Goal: Complete Application Form: Complete application form

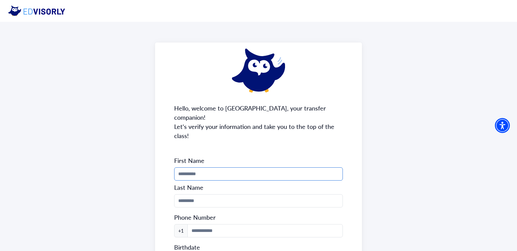
click at [276, 170] on input "Phone Number" at bounding box center [258, 173] width 169 height 13
type input "******"
type input "**********"
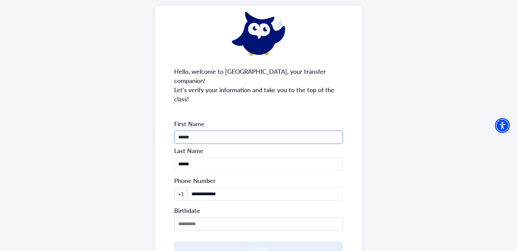
scroll to position [38, 0]
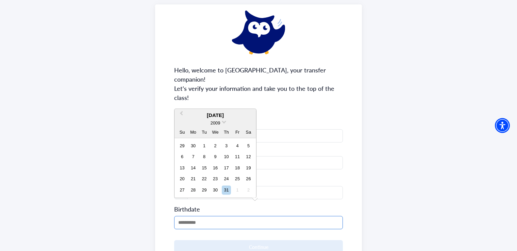
click at [204, 216] on input "MM/DD/YYYY" at bounding box center [258, 222] width 169 height 13
click at [224, 123] on span at bounding box center [224, 121] width 4 height 4
click at [216, 156] on div "2004" at bounding box center [215, 157] width 40 height 7
click at [251, 114] on button "Next Month" at bounding box center [250, 115] width 11 height 11
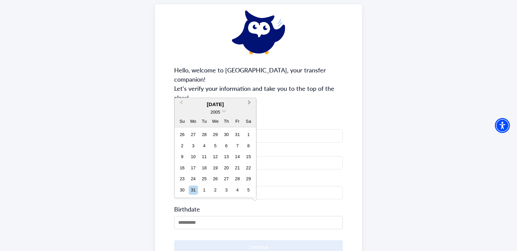
click at [251, 114] on div "2005" at bounding box center [216, 112] width 82 height 7
click at [247, 105] on button "Next Month" at bounding box center [250, 104] width 11 height 11
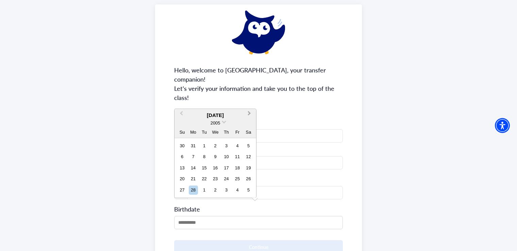
click at [247, 105] on div "**********" at bounding box center [258, 144] width 207 height 280
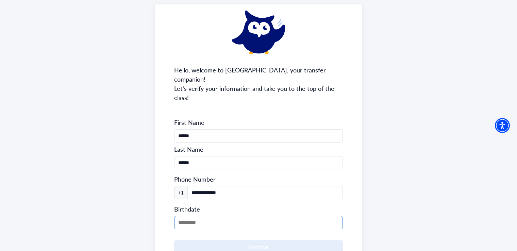
click at [202, 216] on input "MM/DD/YYYY" at bounding box center [258, 222] width 169 height 13
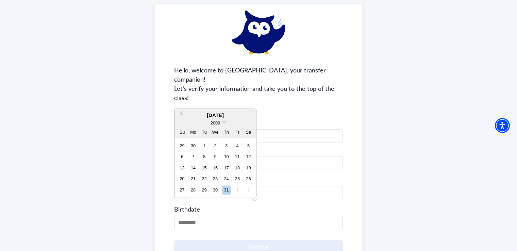
click at [228, 113] on div "[DATE]" at bounding box center [216, 116] width 82 height 8
click at [181, 113] on span "Previous Month" at bounding box center [181, 115] width 0 height 10
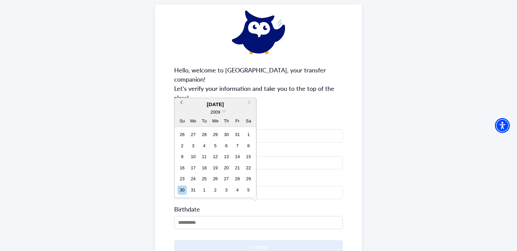
click at [181, 103] on span "Previous Month" at bounding box center [181, 104] width 0 height 10
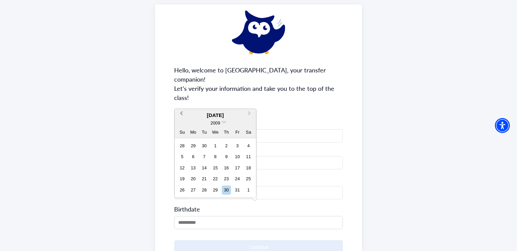
click at [181, 114] on span "Previous Month" at bounding box center [181, 115] width 0 height 10
click at [100, 136] on div "**********" at bounding box center [258, 145] width 517 height 322
click at [213, 216] on input "MM/DD/YYYY" at bounding box center [258, 222] width 169 height 13
click at [180, 114] on button "Previous Month" at bounding box center [180, 115] width 11 height 11
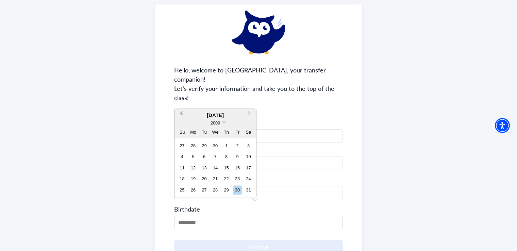
click at [180, 114] on button "Previous Month" at bounding box center [180, 115] width 11 height 11
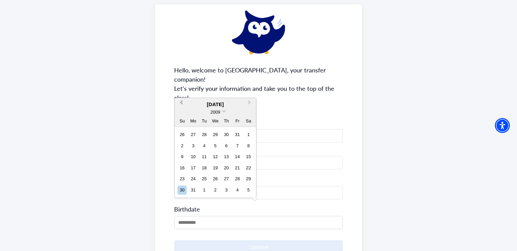
click at [181, 107] on button "Previous Month" at bounding box center [180, 104] width 11 height 11
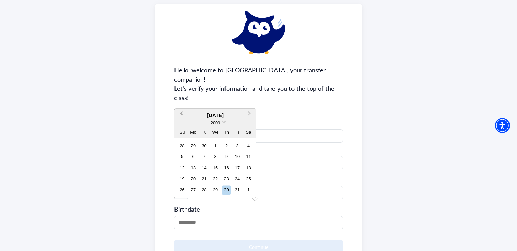
click at [179, 115] on button "Previous Month" at bounding box center [180, 115] width 11 height 11
click at [181, 114] on span "Previous Month" at bounding box center [181, 115] width 0 height 10
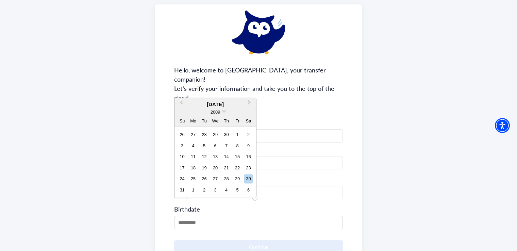
click at [221, 112] on div "2009" at bounding box center [216, 112] width 82 height 7
click at [224, 110] on span at bounding box center [224, 110] width 4 height 4
click at [216, 145] on div "2004" at bounding box center [215, 146] width 40 height 7
click at [185, 159] on div "9" at bounding box center [182, 156] width 9 height 9
type input "**********"
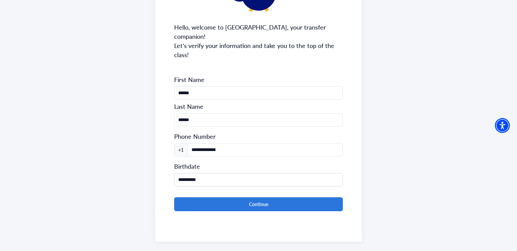
scroll to position [81, 0]
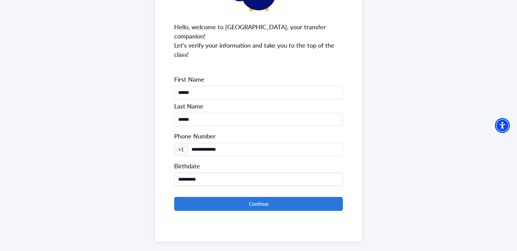
click at [199, 186] on form "**********" at bounding box center [258, 143] width 169 height 136
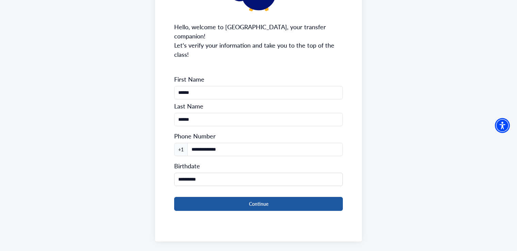
click at [199, 197] on button "Continue" at bounding box center [258, 204] width 169 height 14
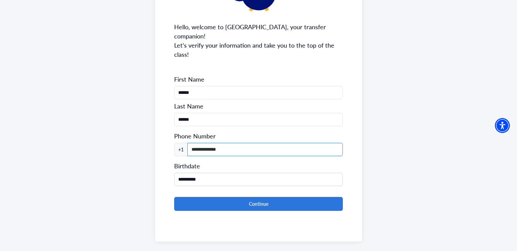
click at [197, 143] on input "**********" at bounding box center [266, 149] width 156 height 13
type input "**********"
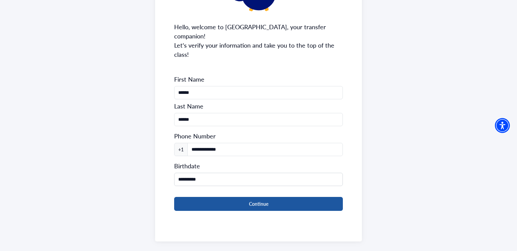
click at [239, 197] on button "Continue" at bounding box center [258, 204] width 169 height 14
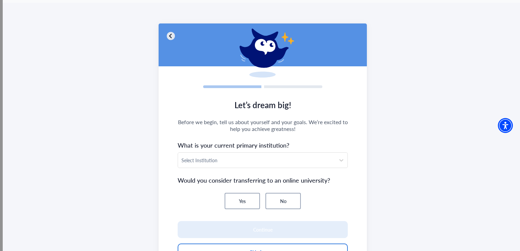
scroll to position [20, 0]
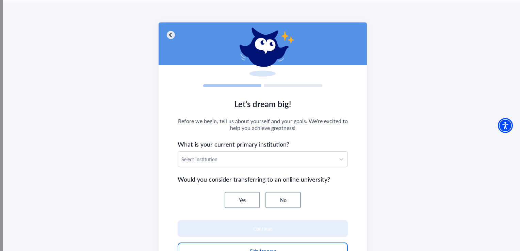
click at [259, 168] on section "Let’s dream big! Before we begin, tell us about yourself and your goals. We’re …" at bounding box center [263, 183] width 208 height 181
click at [261, 158] on div at bounding box center [256, 159] width 150 height 9
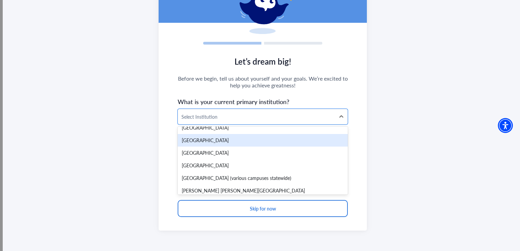
scroll to position [5183, 0]
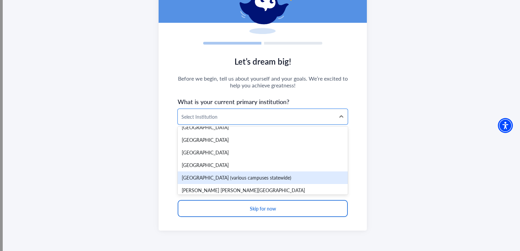
click at [207, 175] on div "[GEOGRAPHIC_DATA] (various campuses statewide)" at bounding box center [263, 178] width 170 height 13
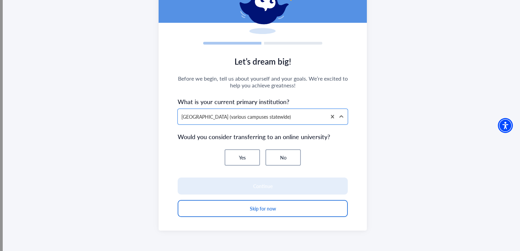
click at [278, 162] on button "No" at bounding box center [283, 157] width 35 height 16
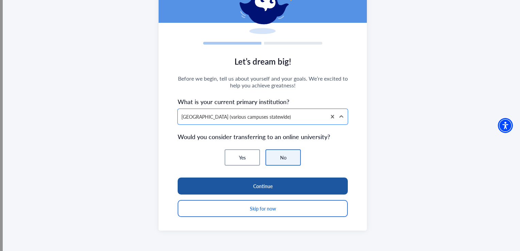
click at [247, 185] on button "Continue" at bounding box center [263, 186] width 170 height 17
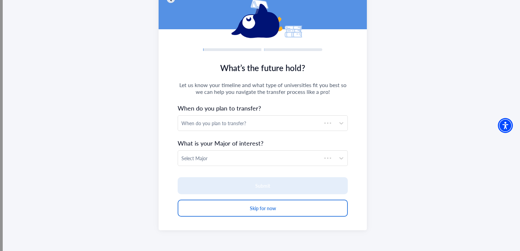
scroll to position [56, 0]
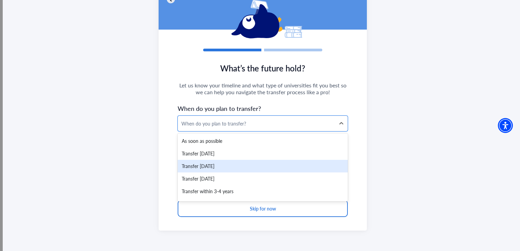
click at [204, 171] on div "Transfer [DATE]" at bounding box center [263, 166] width 170 height 13
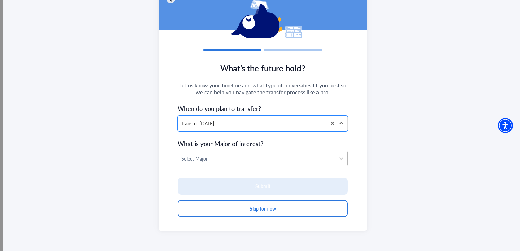
click at [207, 156] on div at bounding box center [256, 159] width 150 height 9
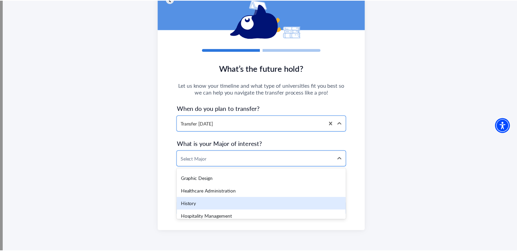
scroll to position [698, 0]
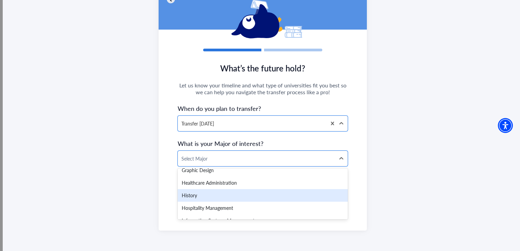
click at [189, 195] on div "History" at bounding box center [263, 195] width 170 height 13
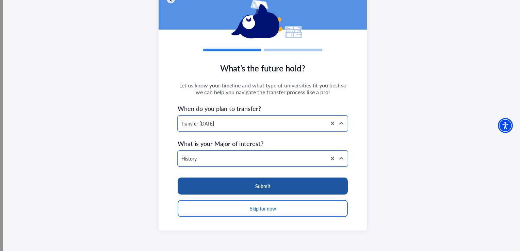
click at [219, 184] on button "Submit" at bounding box center [263, 186] width 170 height 17
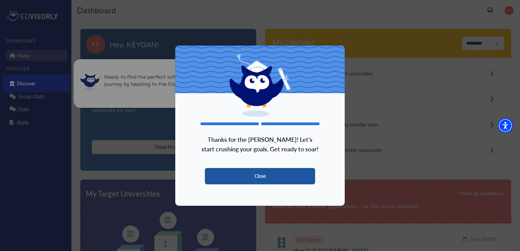
click at [219, 184] on button "Close" at bounding box center [260, 176] width 110 height 16
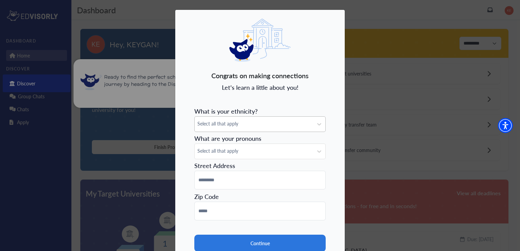
click at [231, 125] on span "Select all that apply" at bounding box center [253, 123] width 113 height 7
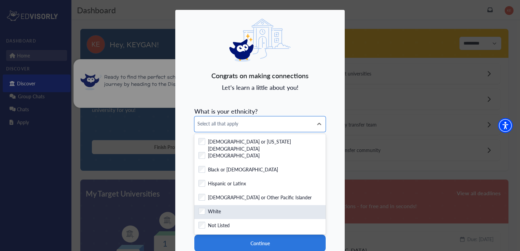
click at [218, 213] on label "White" at bounding box center [214, 212] width 13 height 9
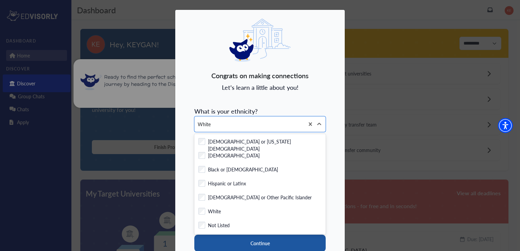
click at [230, 244] on button "Continue" at bounding box center [259, 243] width 131 height 17
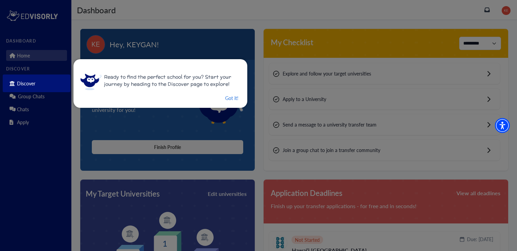
click at [231, 93] on div "Ready to find the perfect school for you? Start your journey by heading to the …" at bounding box center [161, 83] width 174 height 49
click at [230, 98] on button "Got it!" at bounding box center [232, 98] width 15 height 9
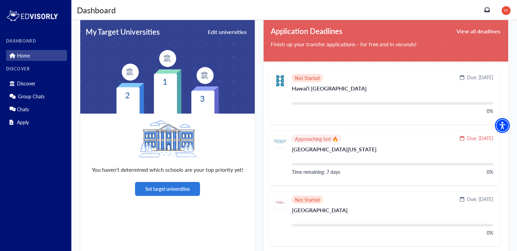
scroll to position [163, 0]
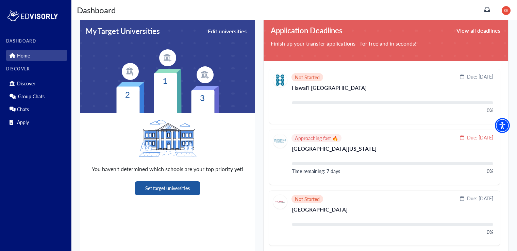
click at [162, 187] on button "Set target universities" at bounding box center [167, 188] width 65 height 14
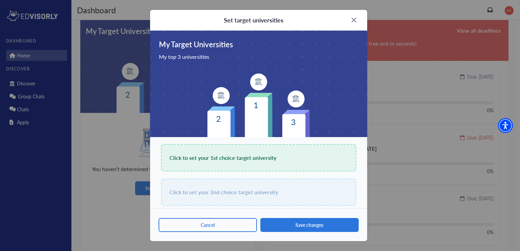
click at [194, 170] on div "Click to set your 1st choice target university" at bounding box center [258, 157] width 195 height 27
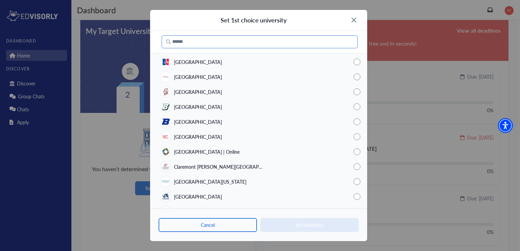
click at [195, 39] on input "Search" at bounding box center [260, 41] width 196 height 13
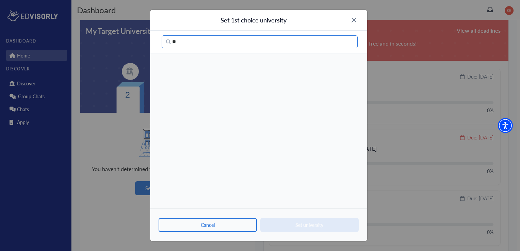
type input "*"
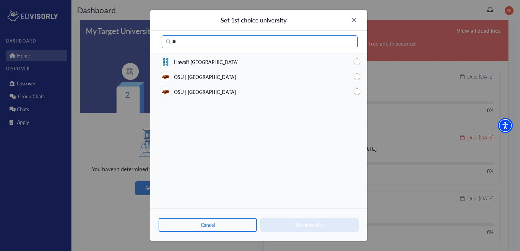
type input "*"
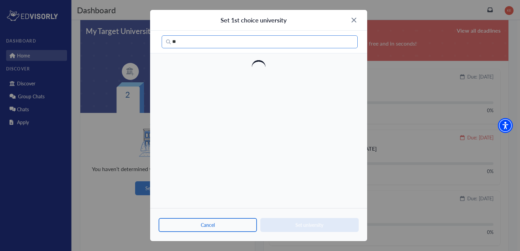
type input "*"
type input "****"
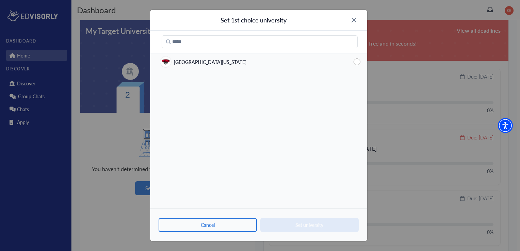
click at [367, 18] on div "Set 1st choice university" at bounding box center [258, 20] width 217 height 21
click at [352, 21] on img at bounding box center [354, 20] width 5 height 5
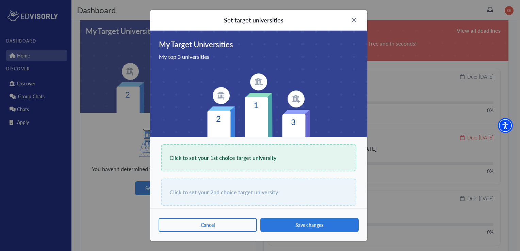
click at [294, 179] on div "Click to set your 2nd choice target university" at bounding box center [258, 192] width 195 height 27
click at [291, 189] on div "Click to set your 2nd choice target university" at bounding box center [258, 192] width 195 height 27
click at [288, 155] on div "Click to set your 1st choice target university" at bounding box center [258, 157] width 195 height 27
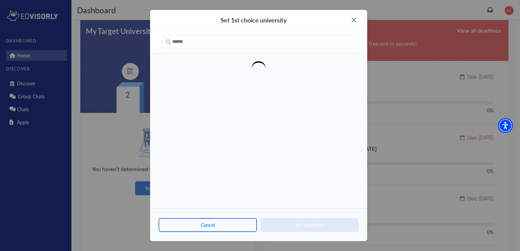
drag, startPoint x: 284, startPoint y: 107, endPoint x: 280, endPoint y: 81, distance: 26.1
click at [280, 81] on div at bounding box center [258, 120] width 217 height 178
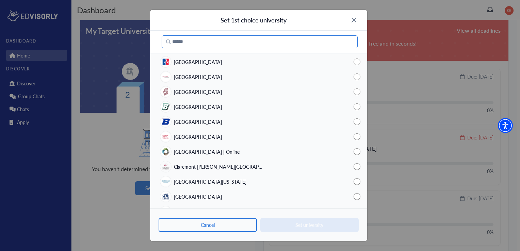
click at [271, 42] on input "Search" at bounding box center [260, 41] width 196 height 13
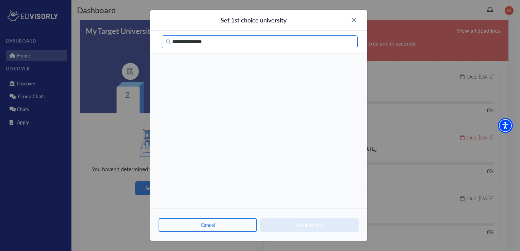
type input "**********"
click at [352, 22] on div "Set 1st choice university" at bounding box center [258, 20] width 217 height 21
click at [352, 24] on div "Set 1st choice university" at bounding box center [258, 20] width 217 height 21
click at [354, 21] on img at bounding box center [354, 20] width 5 height 5
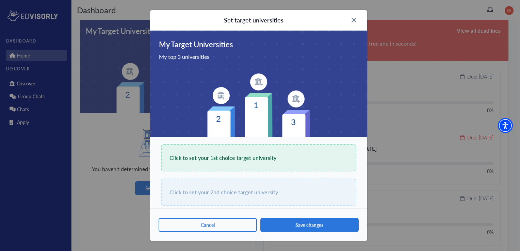
click at [354, 21] on img at bounding box center [354, 20] width 5 height 5
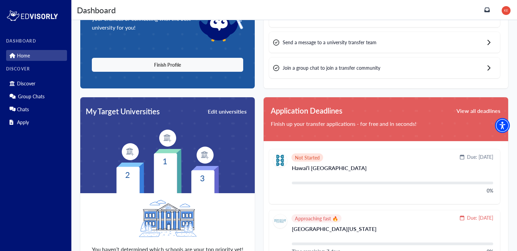
scroll to position [0, 0]
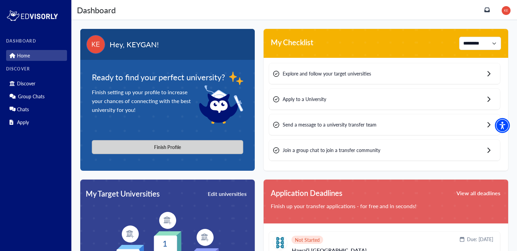
click at [161, 151] on button "Finish Profile" at bounding box center [167, 147] width 151 height 14
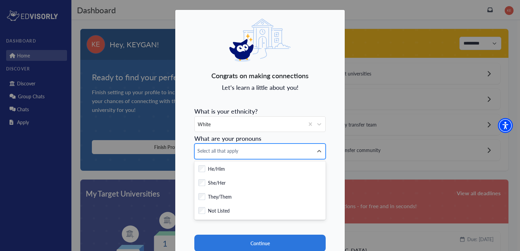
click at [238, 150] on span "Select all that apply" at bounding box center [253, 150] width 113 height 7
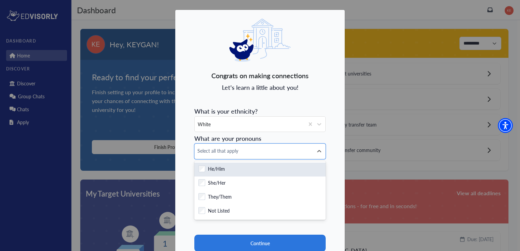
click at [219, 174] on div "Checkbox field He/Him" at bounding box center [259, 170] width 131 height 14
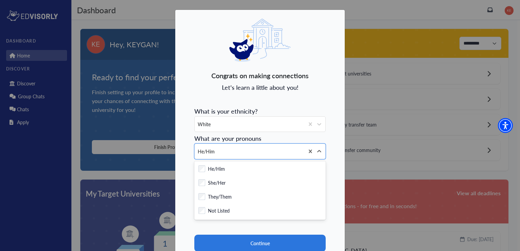
click at [186, 201] on div "Congrats on making connections Let's learn a little about you! What is your eth…" at bounding box center [260, 152] width 170 height 284
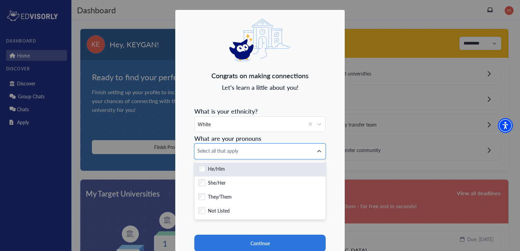
click at [251, 172] on div "Checkbox field He/Him" at bounding box center [259, 169] width 123 height 9
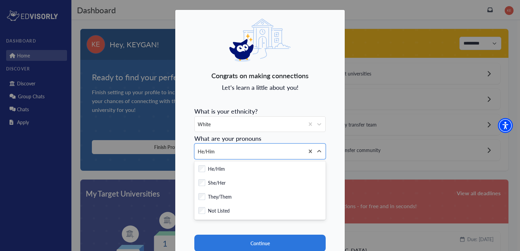
click at [278, 232] on section "Continue Skip" at bounding box center [259, 248] width 131 height 54
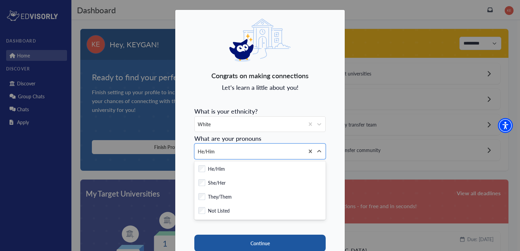
click at [276, 236] on button "Continue" at bounding box center [259, 243] width 131 height 17
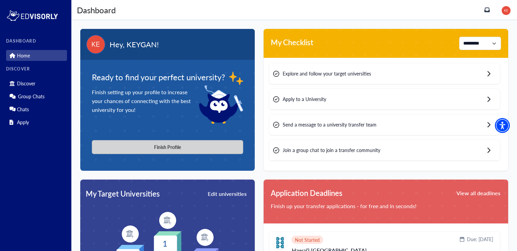
click at [214, 146] on button "Finish Profile" at bounding box center [167, 147] width 151 height 14
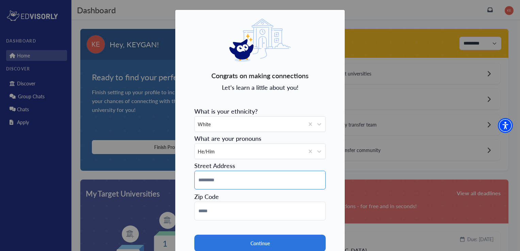
click at [232, 180] on input at bounding box center [259, 180] width 131 height 19
type input "**********"
click at [213, 218] on input at bounding box center [259, 211] width 131 height 19
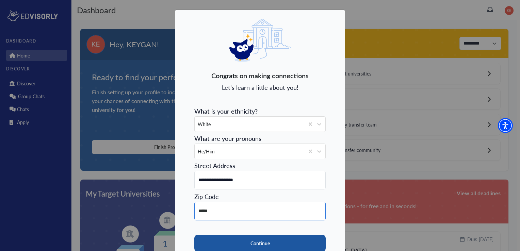
type input "*****"
click at [223, 249] on button "Continue" at bounding box center [259, 243] width 131 height 17
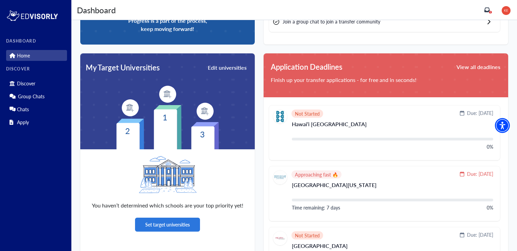
scroll to position [129, 0]
click at [230, 69] on button "Edit universities" at bounding box center [227, 68] width 40 height 10
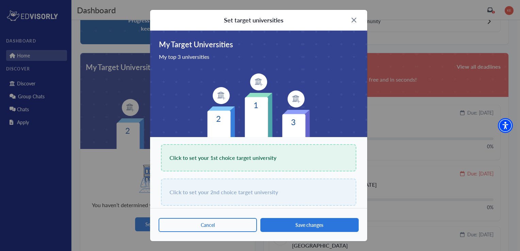
click at [218, 167] on div "Click to set your 1st choice target university" at bounding box center [258, 157] width 195 height 27
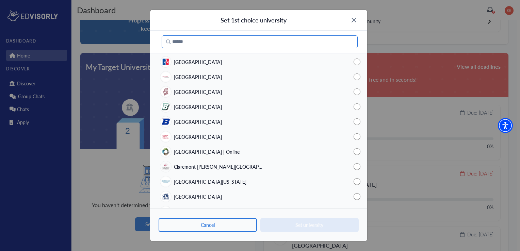
click at [201, 42] on input "Search" at bounding box center [260, 41] width 196 height 13
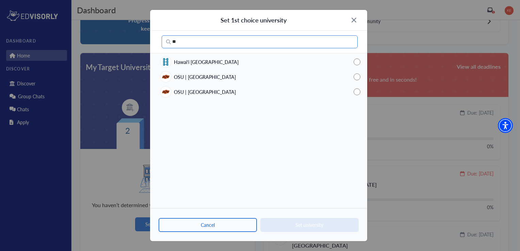
type input "**"
click at [353, 26] on div "Set 1st choice university" at bounding box center [258, 20] width 217 height 21
click at [354, 25] on div "Set 1st choice university" at bounding box center [258, 20] width 217 height 21
drag, startPoint x: 355, startPoint y: 20, endPoint x: 353, endPoint y: 16, distance: 5.1
click at [353, 16] on div "Set 1st choice university" at bounding box center [258, 20] width 217 height 21
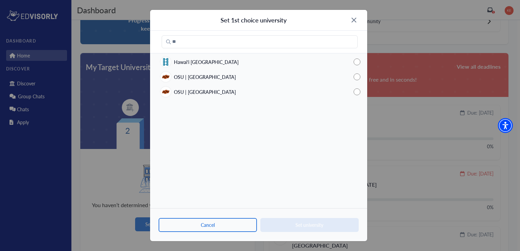
click at [353, 16] on div "Set 1st choice university" at bounding box center [258, 20] width 217 height 21
click at [353, 23] on div "Set 1st choice university" at bounding box center [258, 20] width 217 height 21
click at [356, 14] on div "Set 1st choice university" at bounding box center [258, 20] width 217 height 21
click at [352, 19] on img at bounding box center [354, 20] width 5 height 5
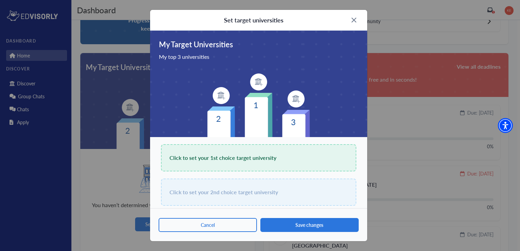
click at [352, 19] on img at bounding box center [354, 20] width 5 height 5
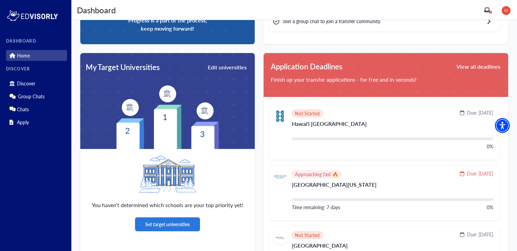
click at [492, 11] on span "1" at bounding box center [491, 12] width 2 height 3
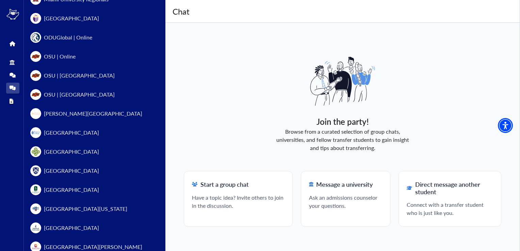
scroll to position [454, 0]
